Goal: Share content: Share content

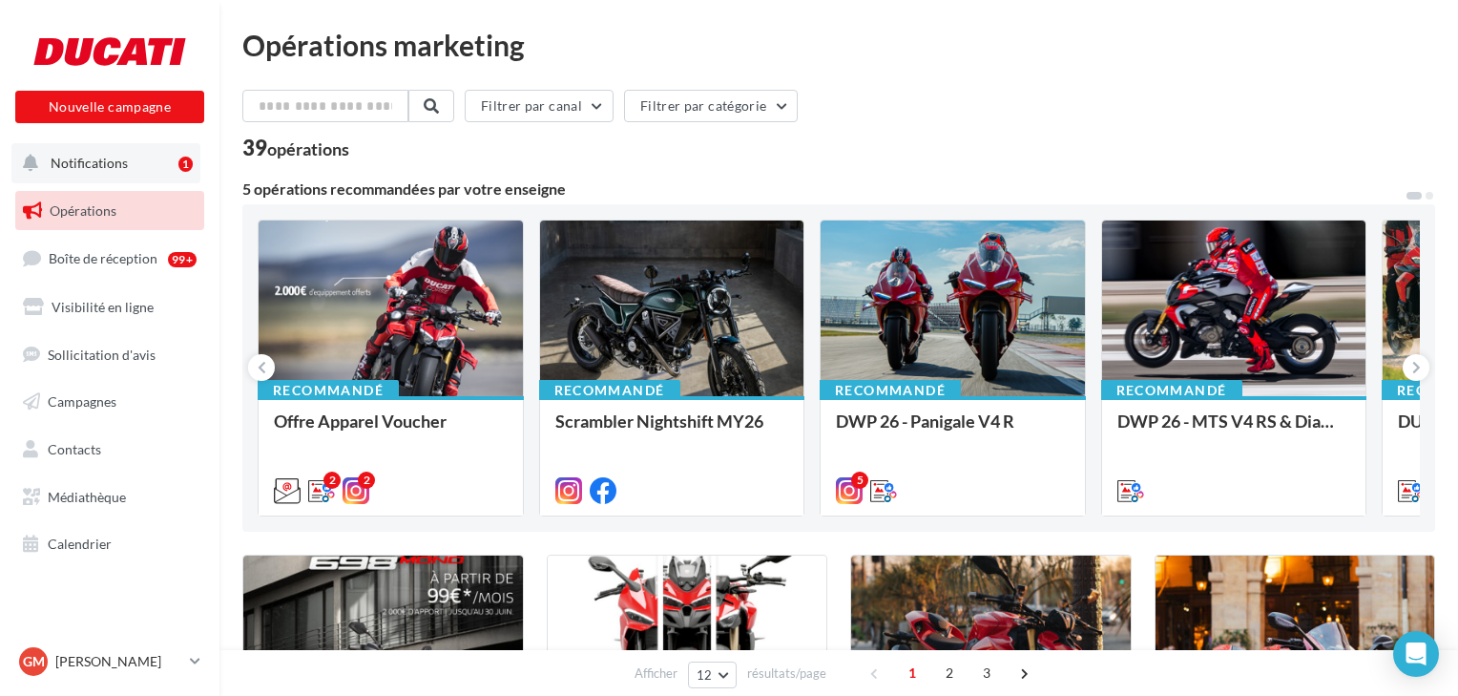
click at [89, 158] on span "Notifications" at bounding box center [89, 163] width 77 height 16
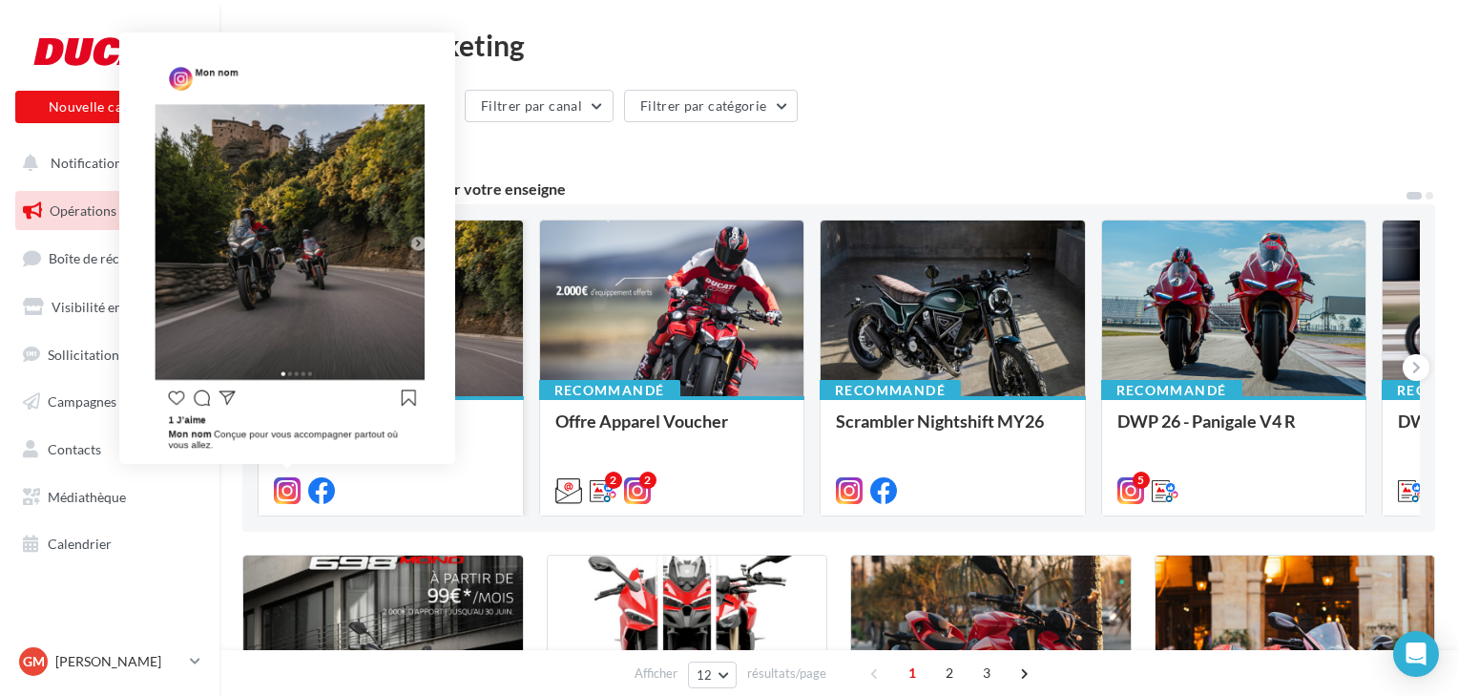
click at [284, 488] on icon at bounding box center [287, 490] width 27 height 27
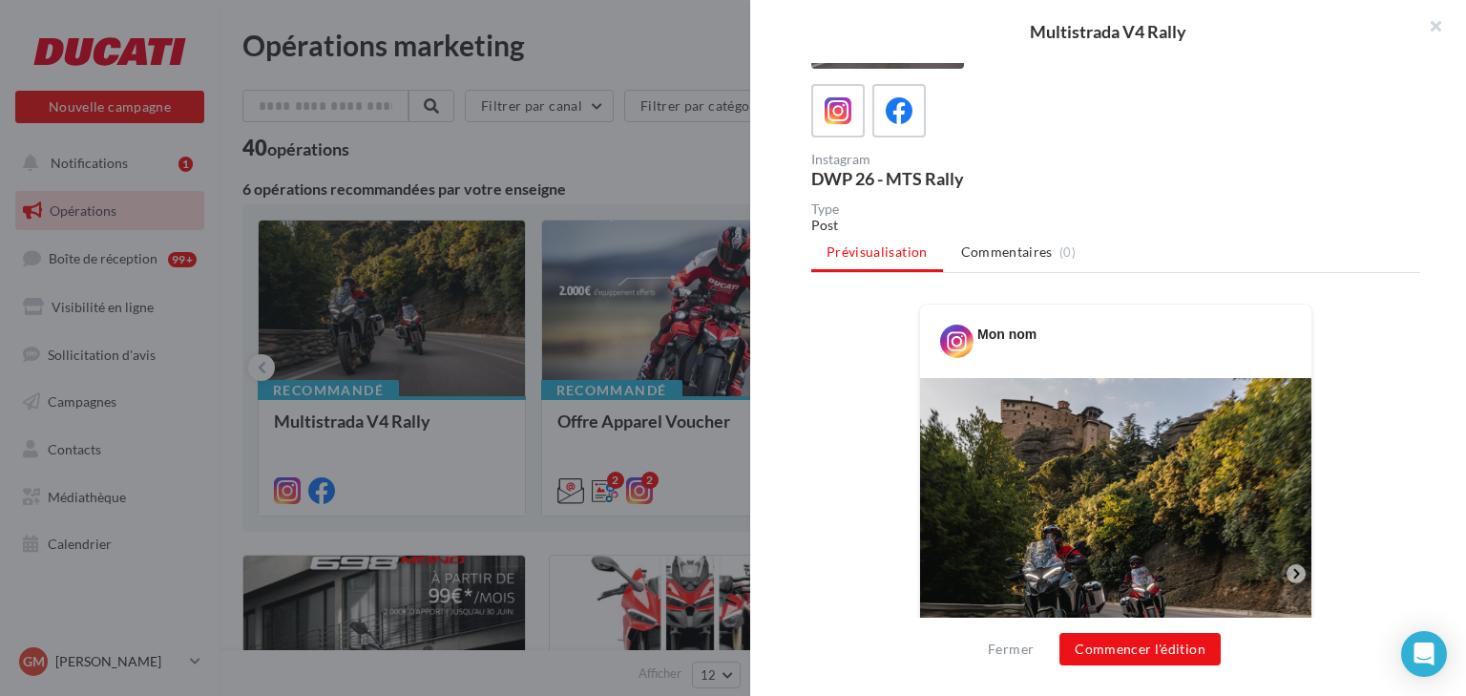
scroll to position [229, 0]
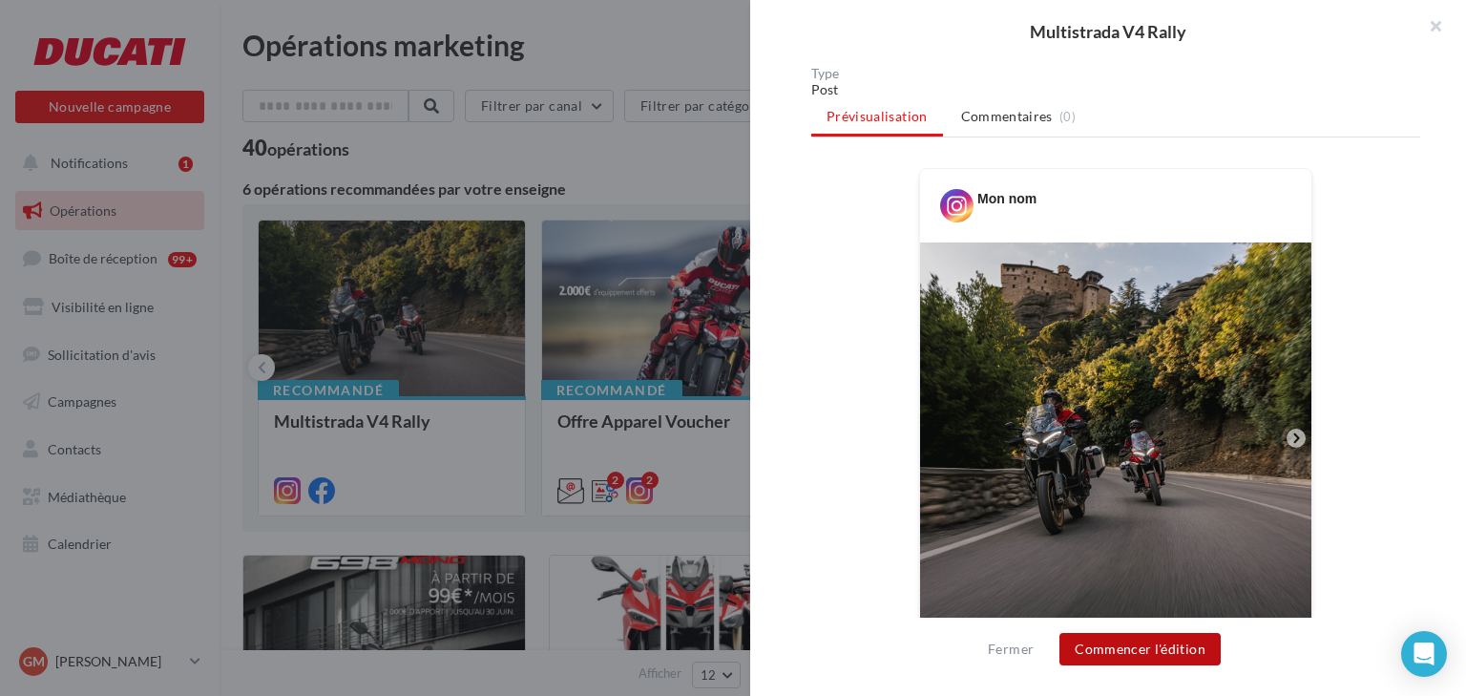
click at [1134, 645] on button "Commencer l'édition" at bounding box center [1139, 649] width 161 height 32
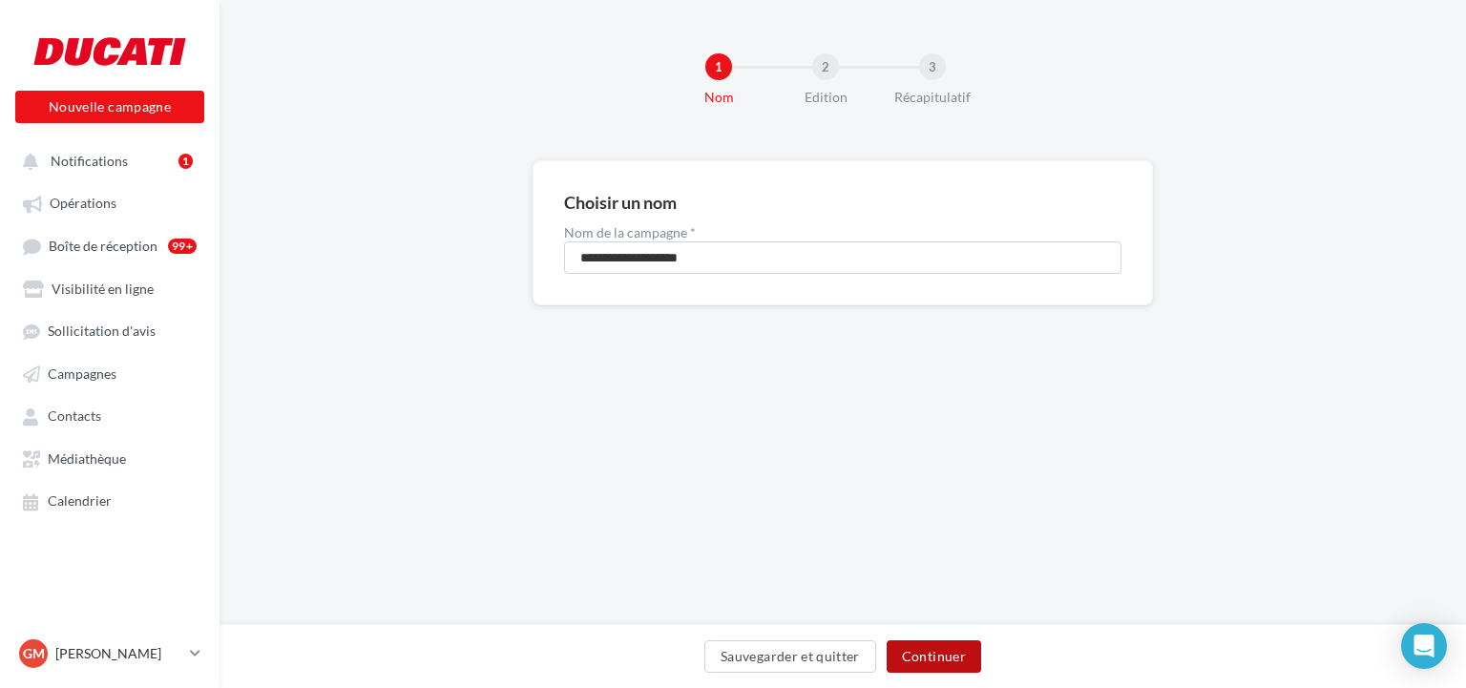
click at [924, 649] on button "Continuer" at bounding box center [934, 656] width 94 height 32
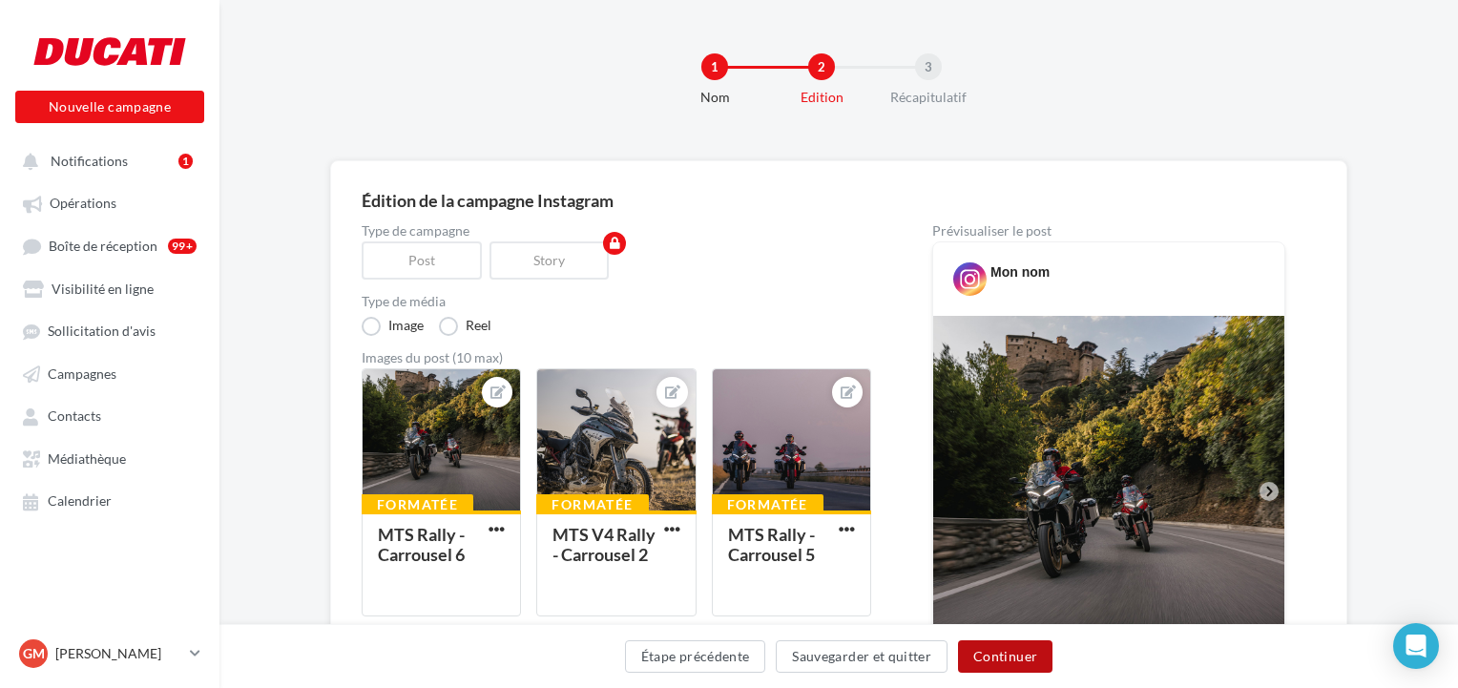
click at [1017, 664] on button "Continuer" at bounding box center [1005, 656] width 94 height 32
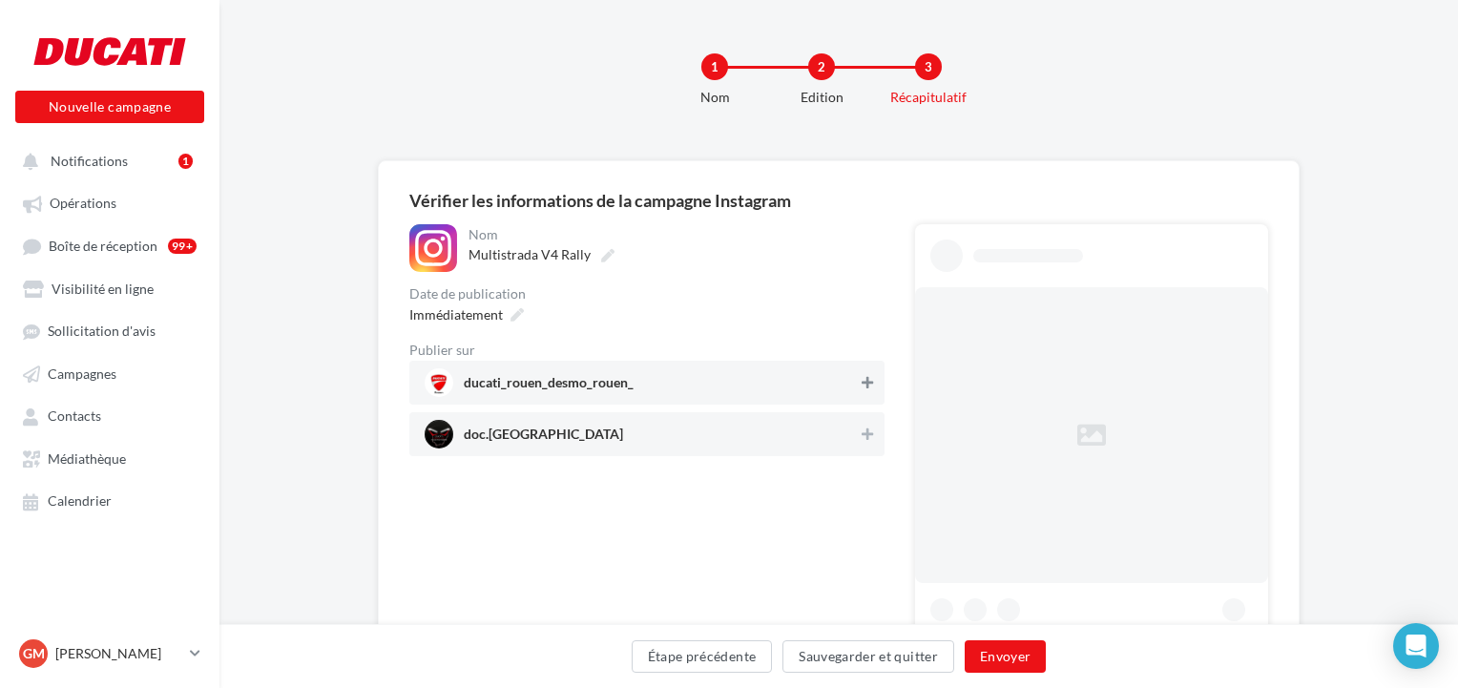
click at [869, 381] on icon at bounding box center [867, 382] width 11 height 13
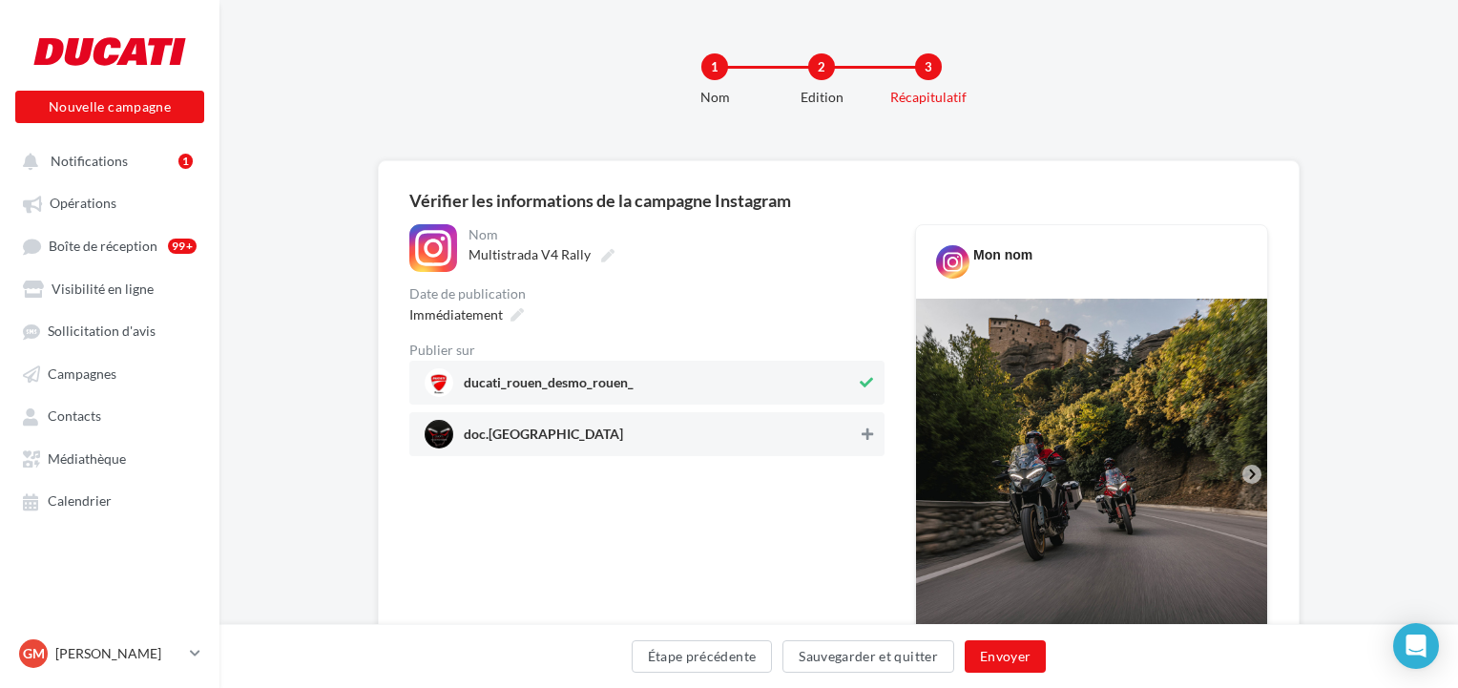
click at [866, 434] on icon at bounding box center [867, 434] width 11 height 13
click at [1017, 652] on button "Envoyer" at bounding box center [1005, 656] width 81 height 32
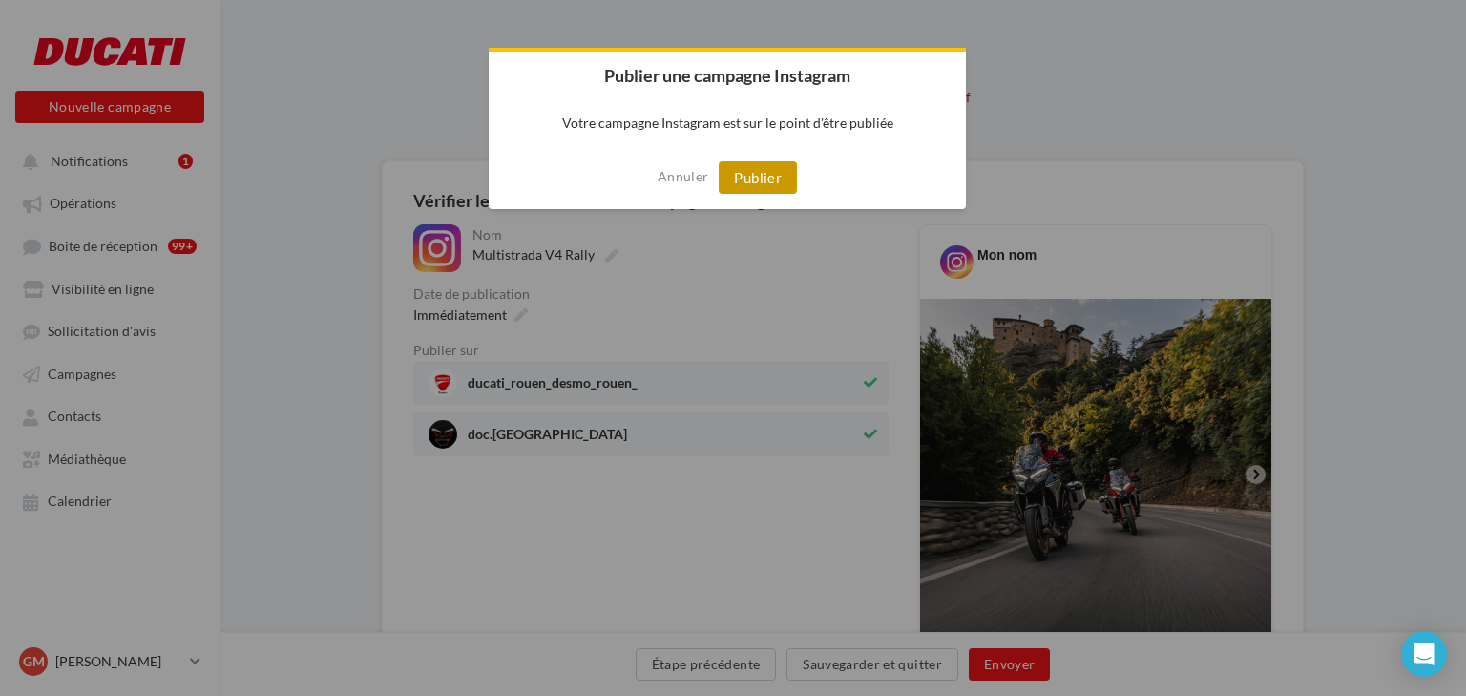
click at [746, 168] on button "Publier" at bounding box center [758, 177] width 78 height 32
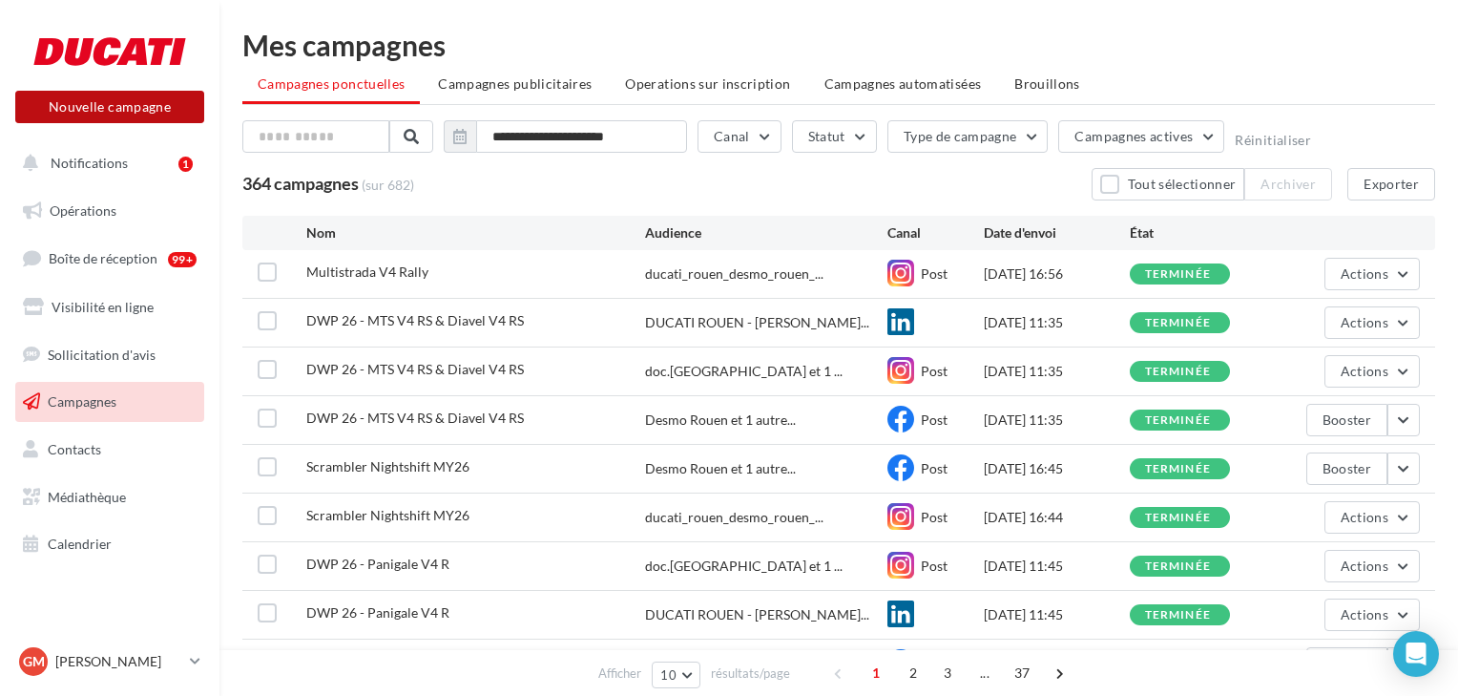
click at [97, 100] on button "Nouvelle campagne" at bounding box center [109, 107] width 189 height 32
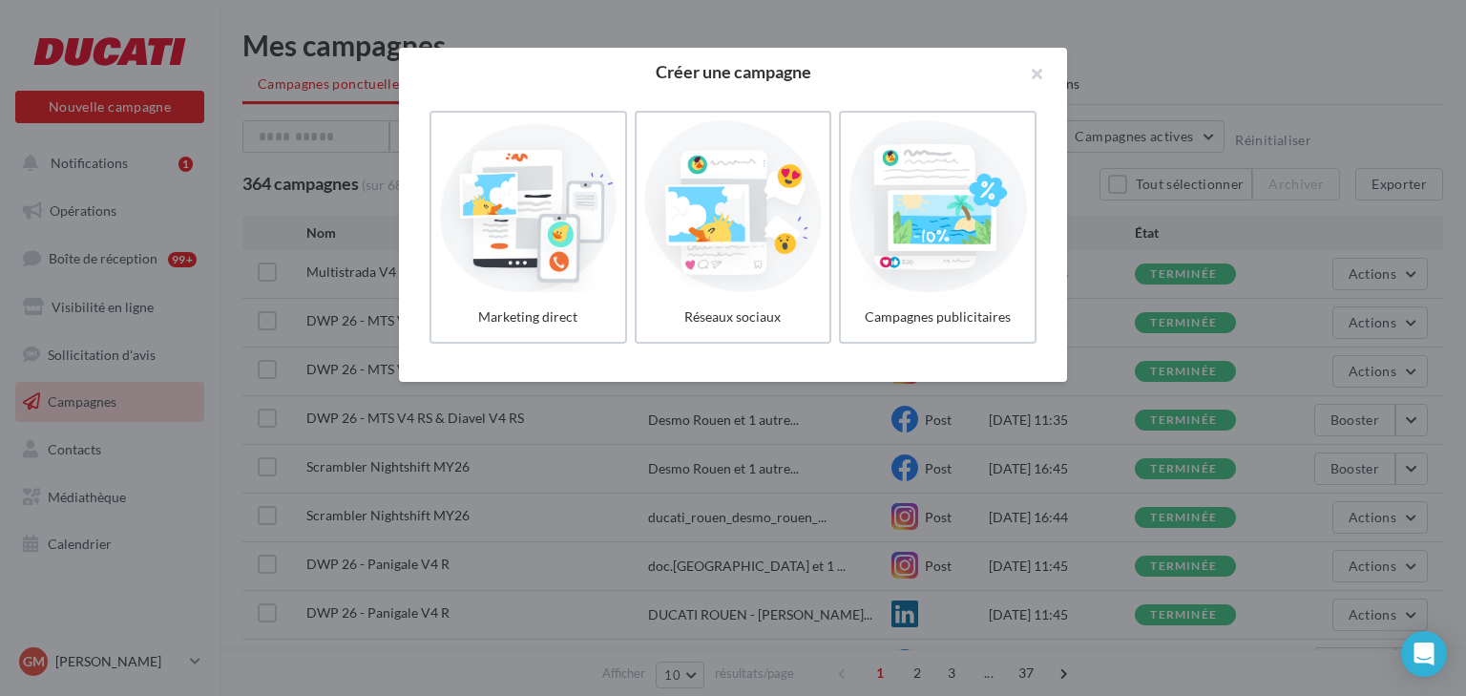
click at [93, 136] on div at bounding box center [733, 348] width 1466 height 696
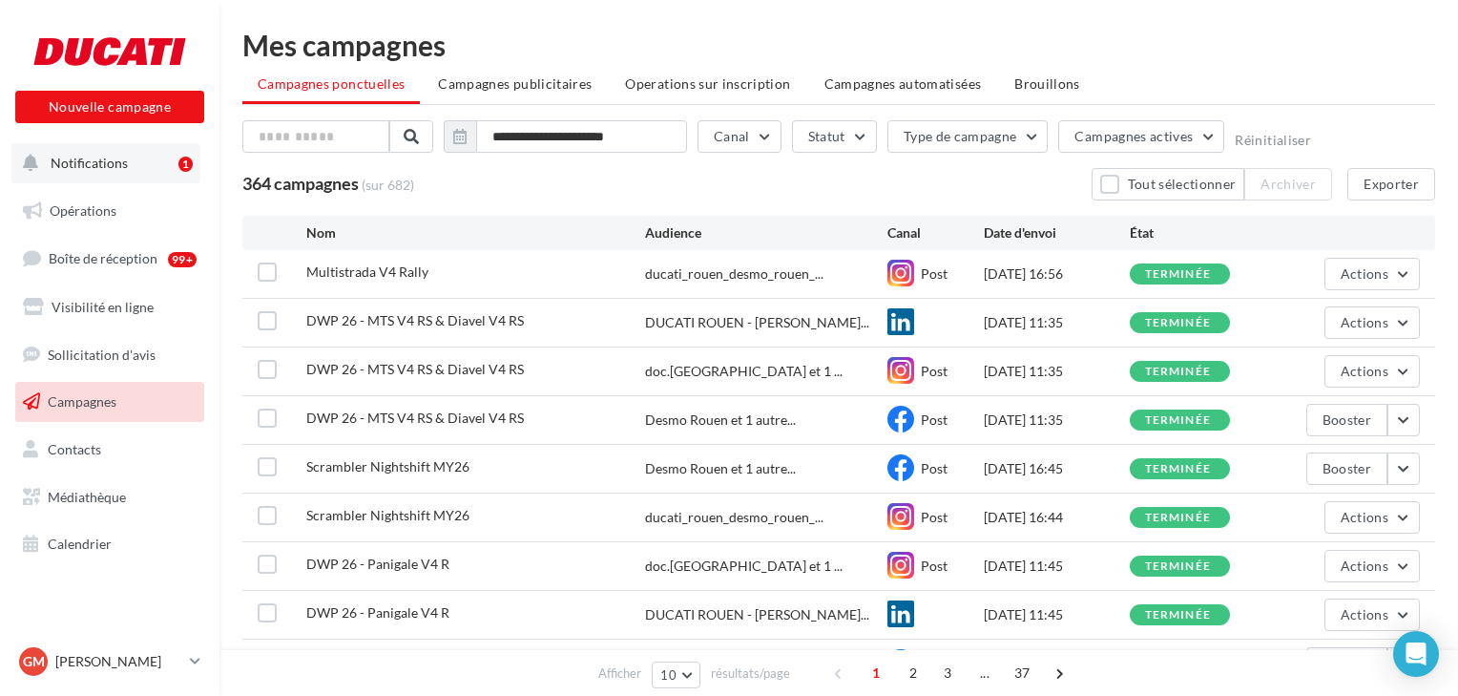
click at [94, 159] on span "Notifications" at bounding box center [89, 163] width 77 height 16
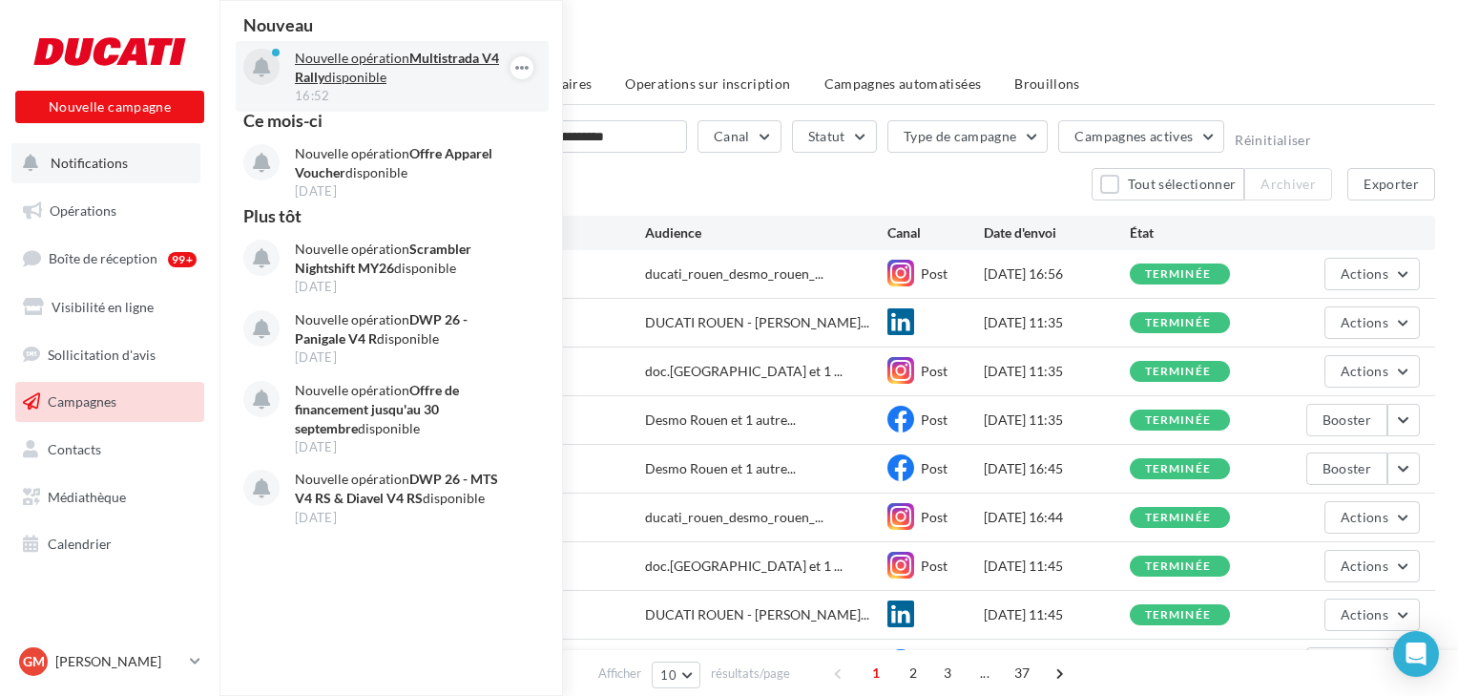
click at [408, 80] on p "Nouvelle opération Multistrada V4 Rally disponible" at bounding box center [405, 68] width 221 height 38
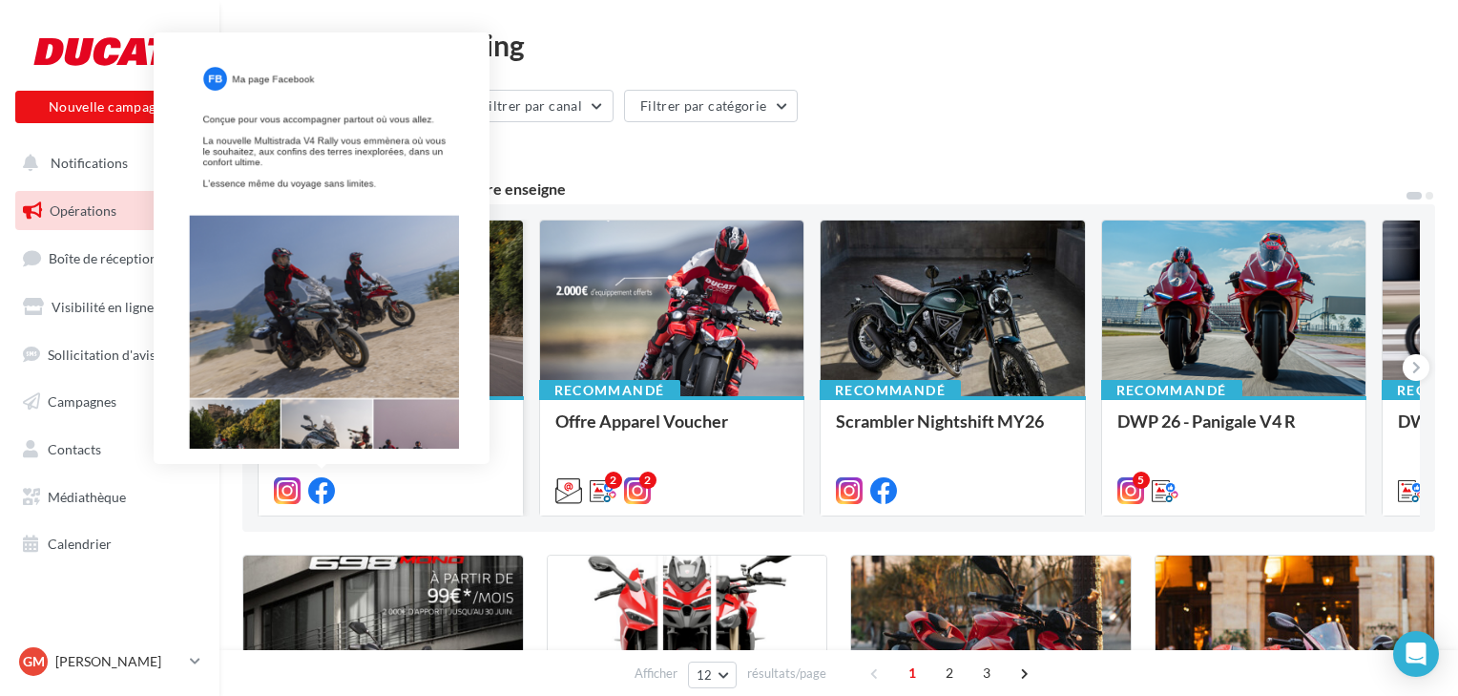
click at [327, 491] on icon at bounding box center [321, 490] width 27 height 27
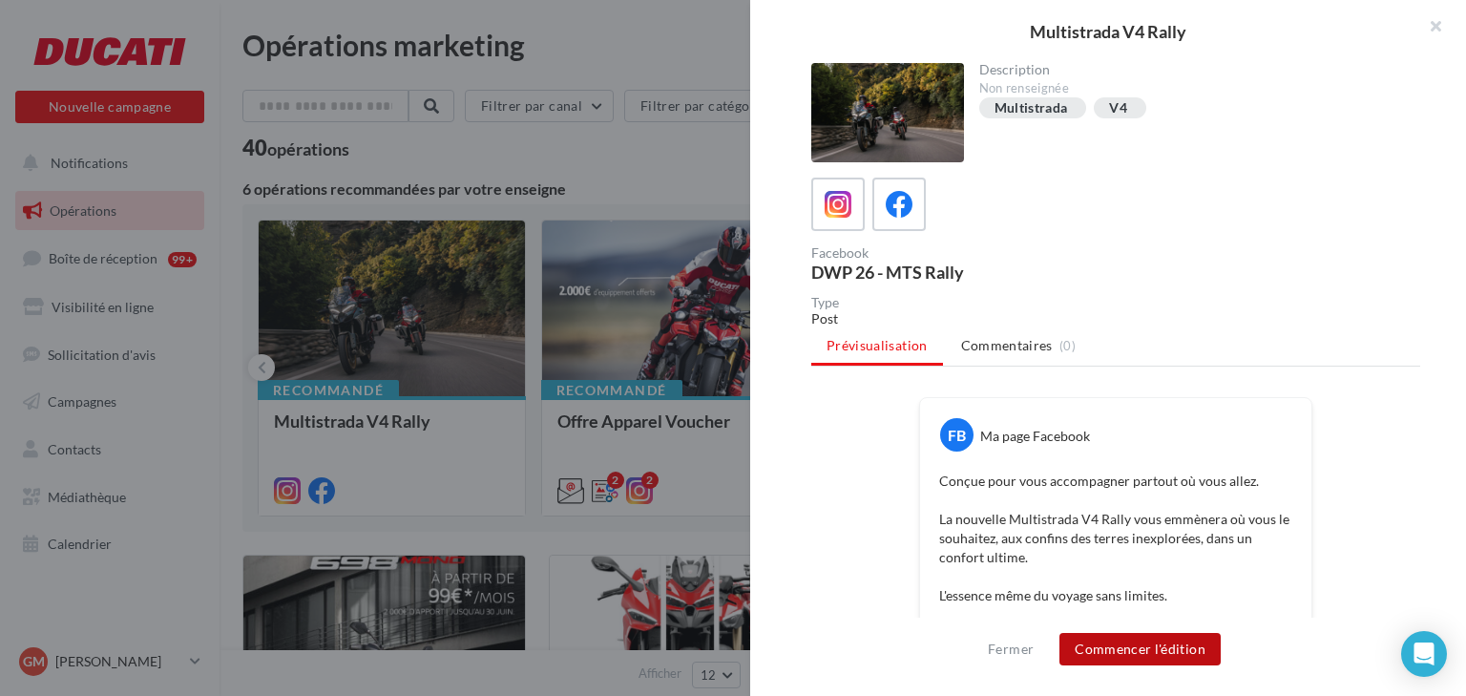
click at [1128, 648] on button "Commencer l'édition" at bounding box center [1139, 649] width 161 height 32
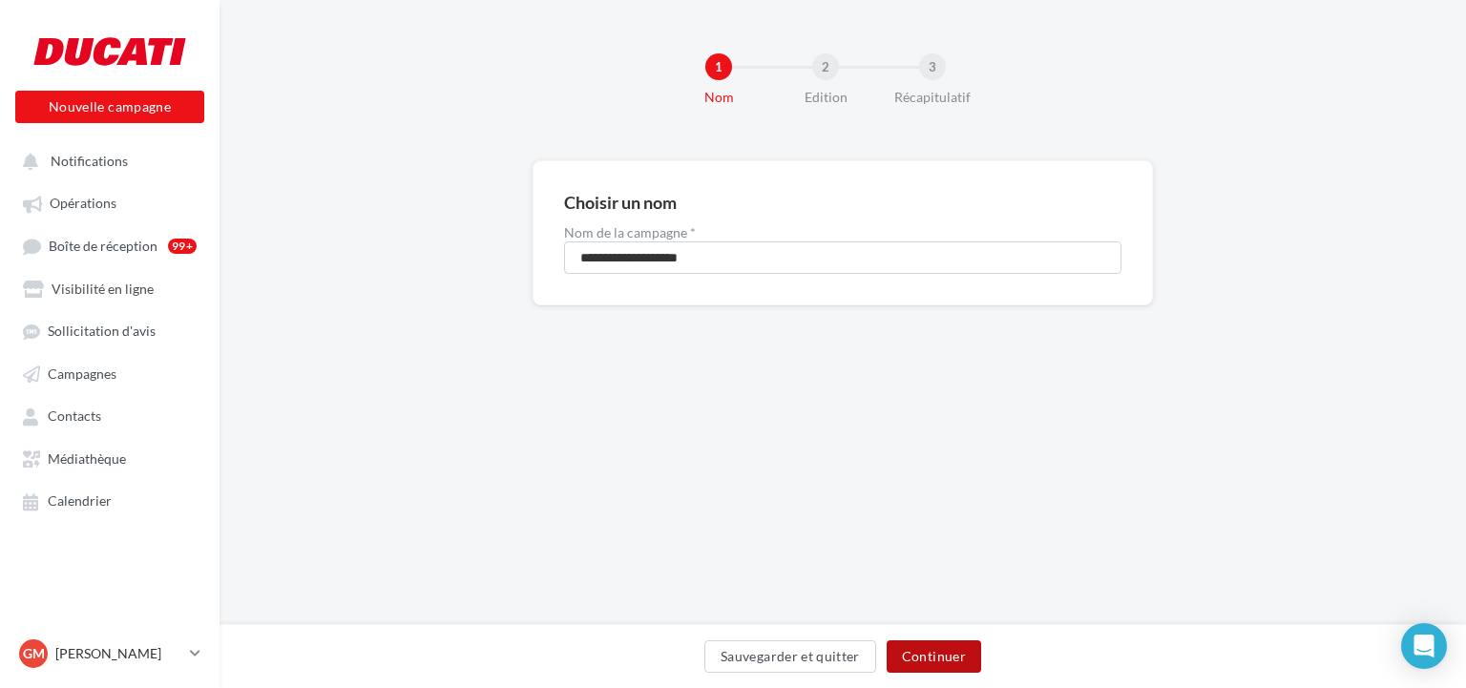
click at [920, 651] on button "Continuer" at bounding box center [934, 656] width 94 height 32
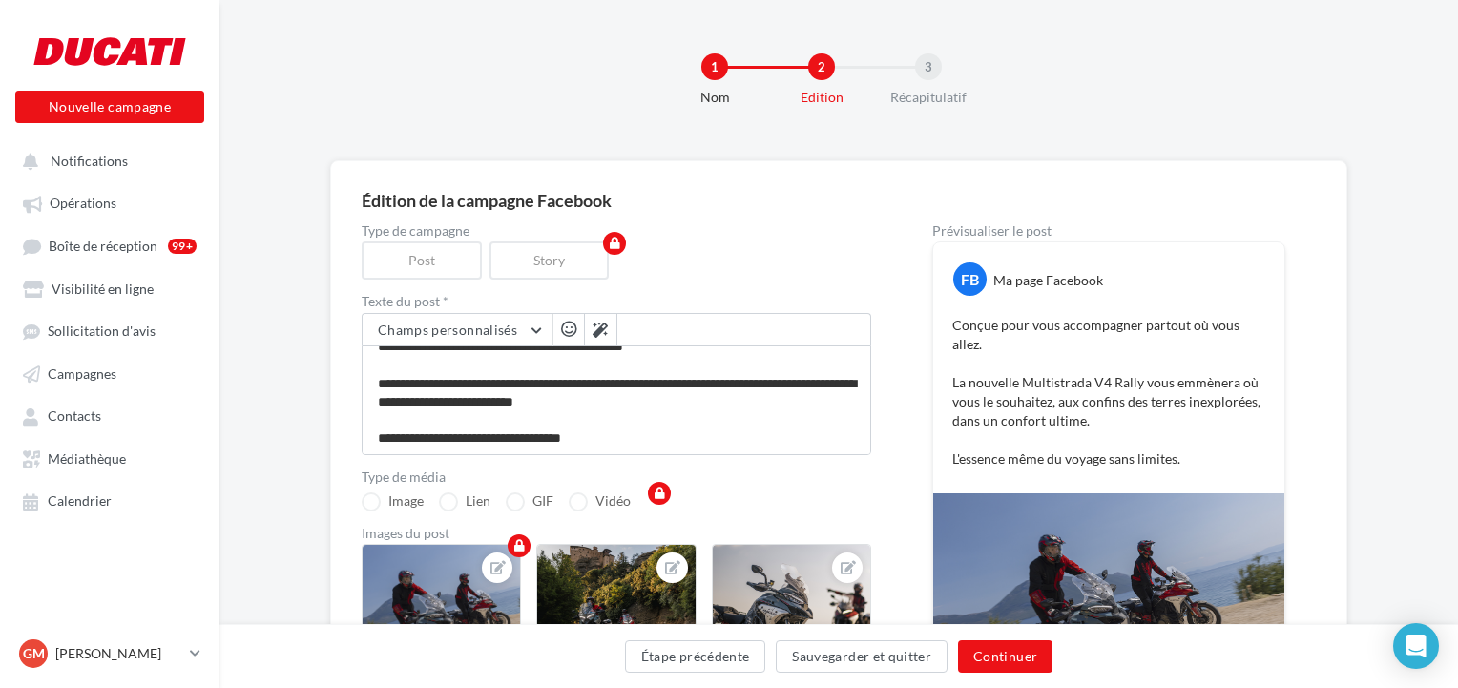
scroll to position [305, 0]
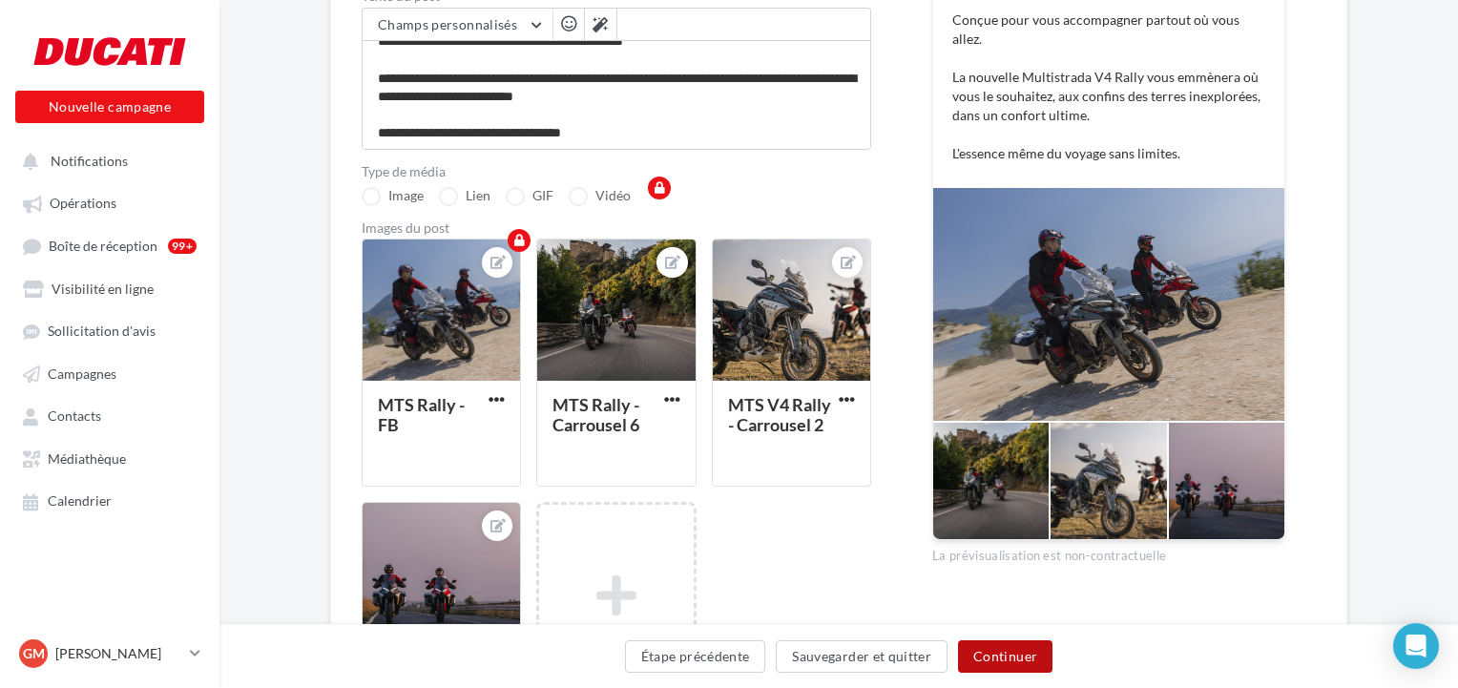
click at [997, 656] on button "Continuer" at bounding box center [1005, 656] width 94 height 32
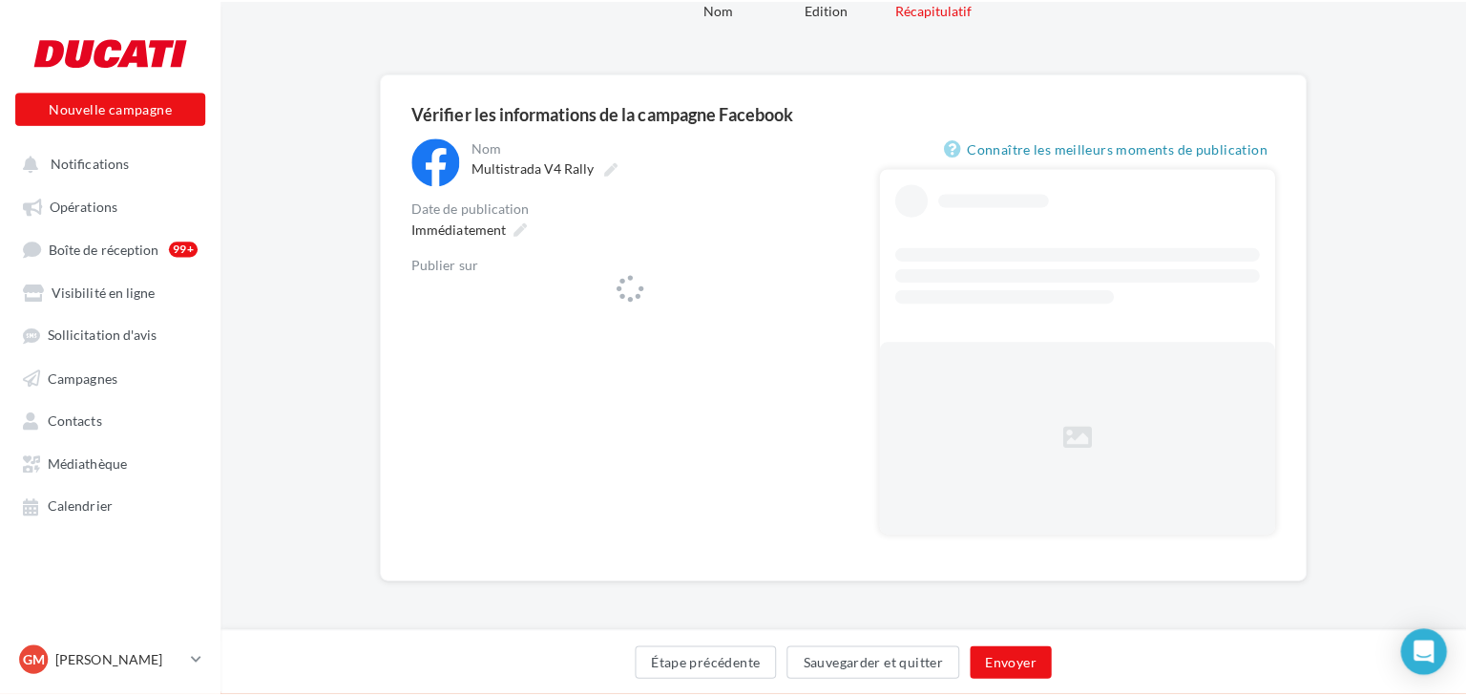
scroll to position [88, 0]
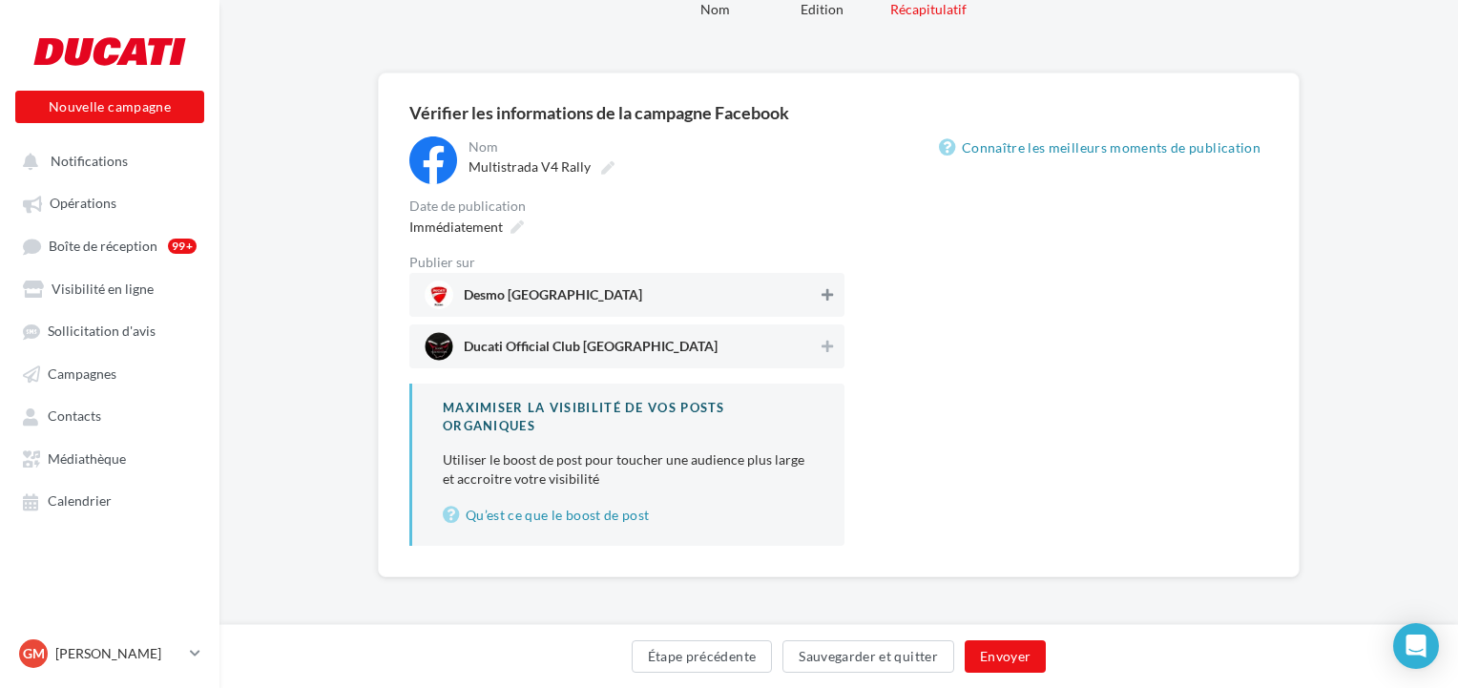
click at [822, 296] on icon at bounding box center [827, 294] width 11 height 13
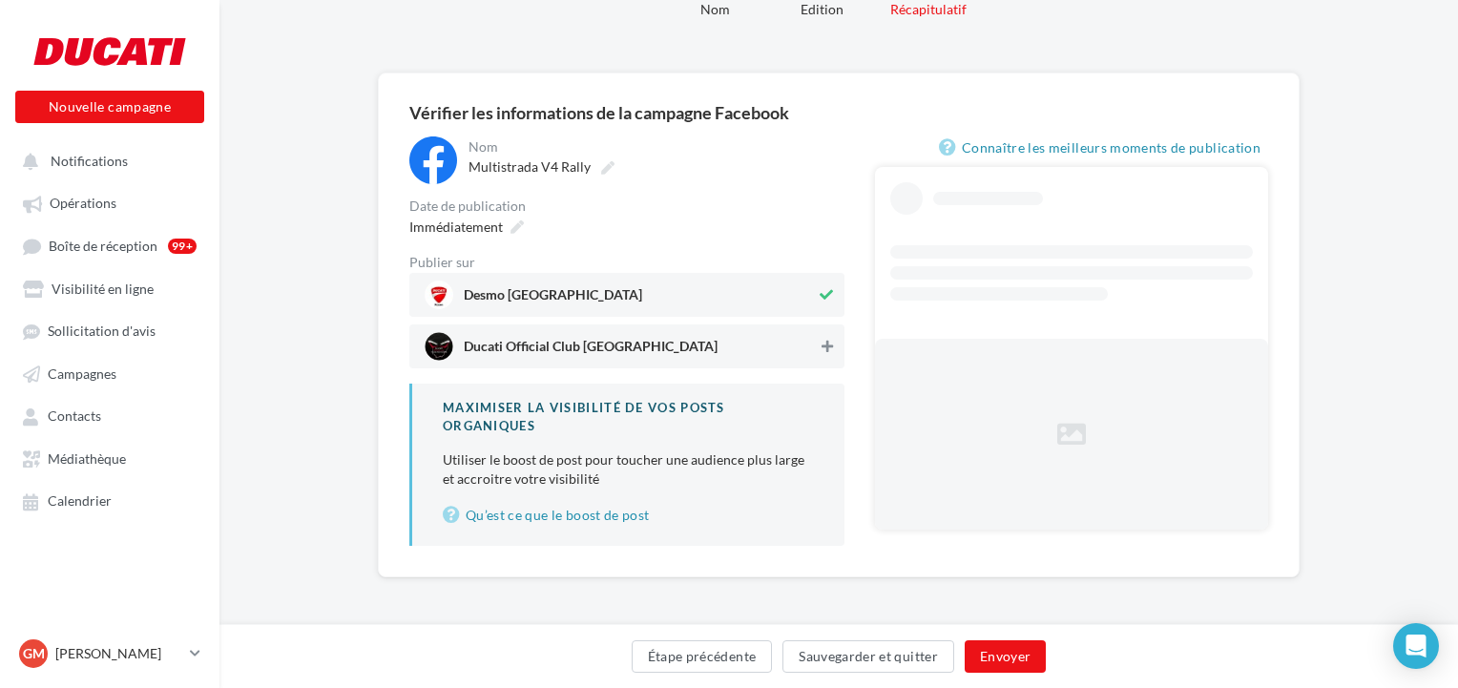
click at [832, 354] on button at bounding box center [827, 346] width 19 height 23
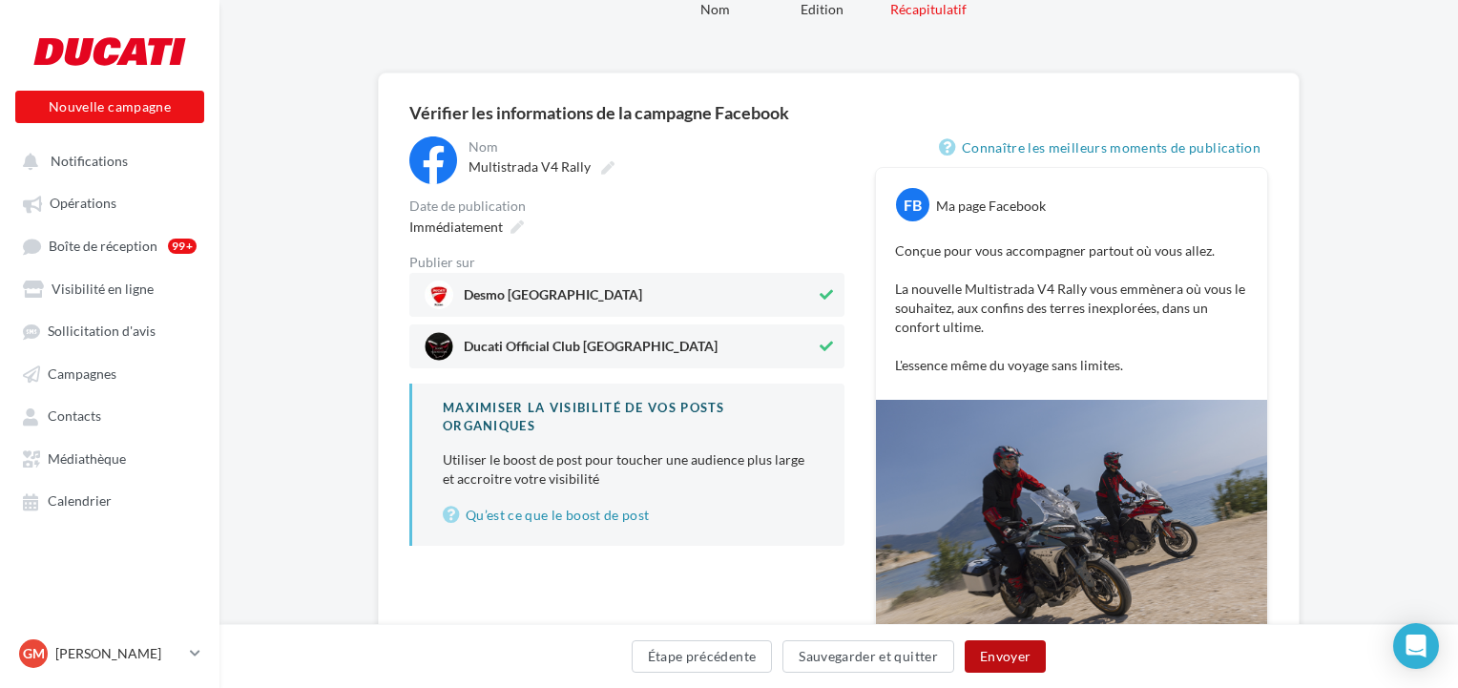
click at [997, 648] on button "Envoyer" at bounding box center [1005, 656] width 81 height 32
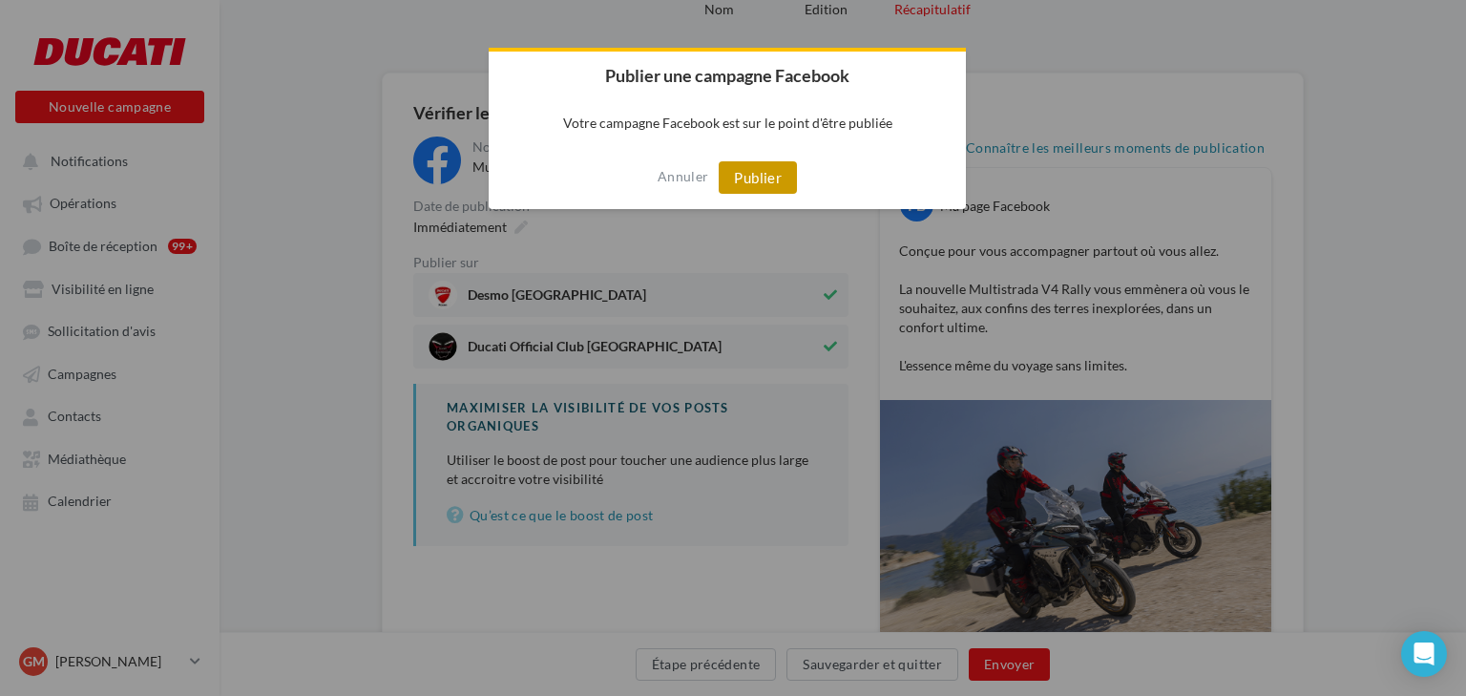
click at [772, 175] on button "Publier" at bounding box center [758, 177] width 78 height 32
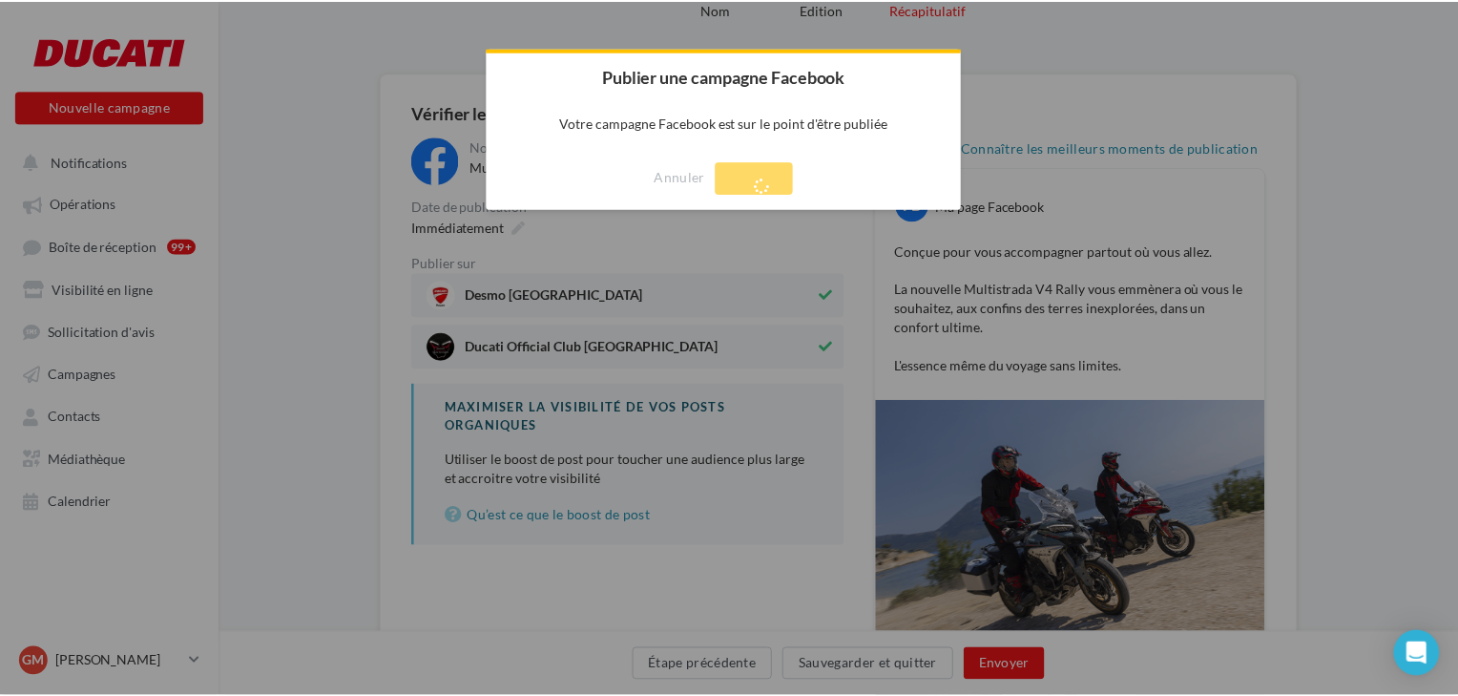
scroll to position [31, 0]
